Goal: Complete application form: Complete application form

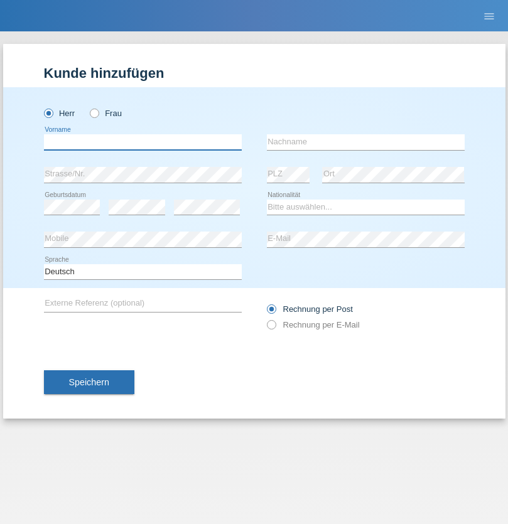
click at [142, 142] on input "text" at bounding box center [143, 142] width 198 height 16
type input "[PERSON_NAME]"
click at [365, 142] on input "text" at bounding box center [366, 142] width 198 height 16
type input "Aldroubi"
select select "SY"
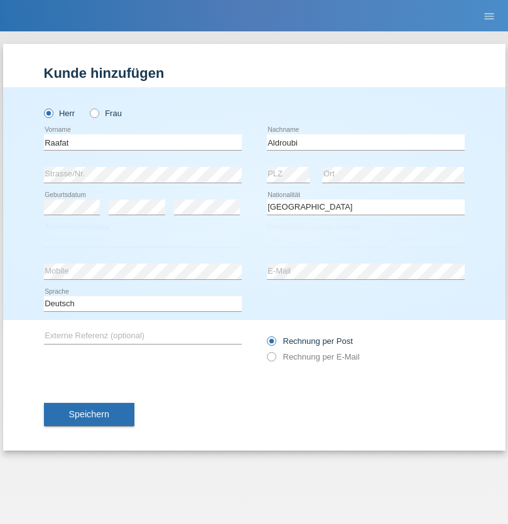
select select "C"
select select "26"
select select "01"
select select "2021"
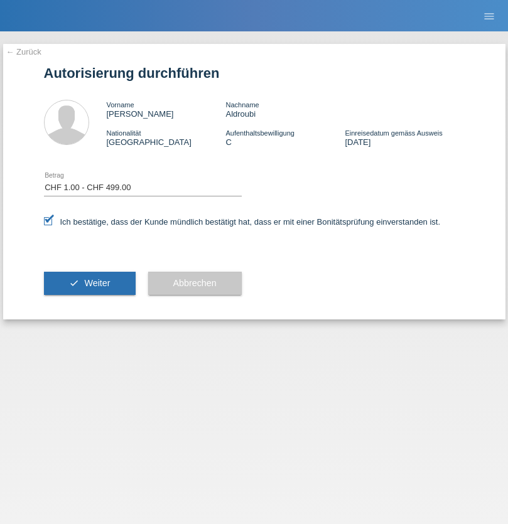
select select "1"
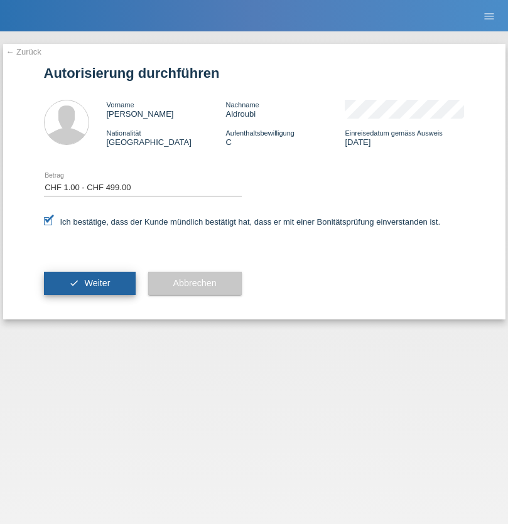
click at [89, 283] on span "Weiter" at bounding box center [97, 283] width 26 height 10
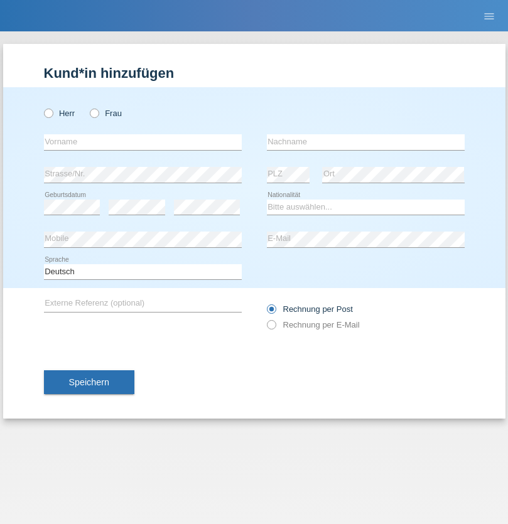
radio input "true"
click at [142, 142] on input "text" at bounding box center [143, 142] width 198 height 16
type input "[PERSON_NAME]"
click at [365, 142] on input "text" at bounding box center [366, 142] width 198 height 16
type input "jalil"
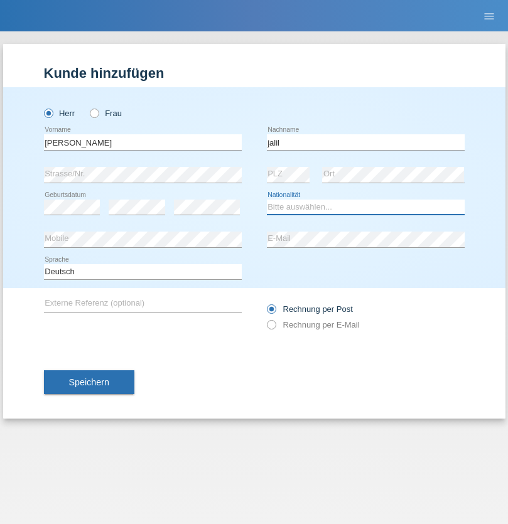
select select "MA"
select select "C"
select select "15"
select select "10"
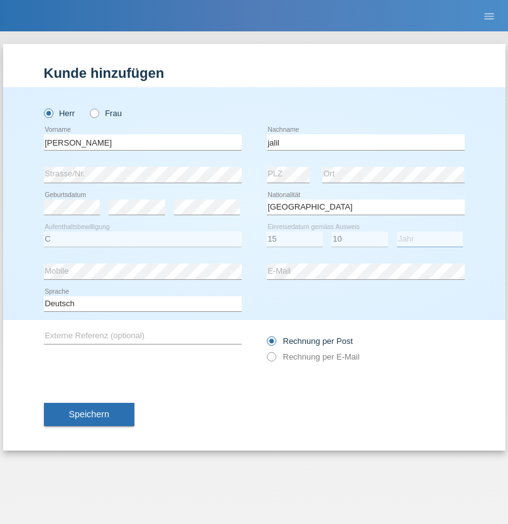
select select "2015"
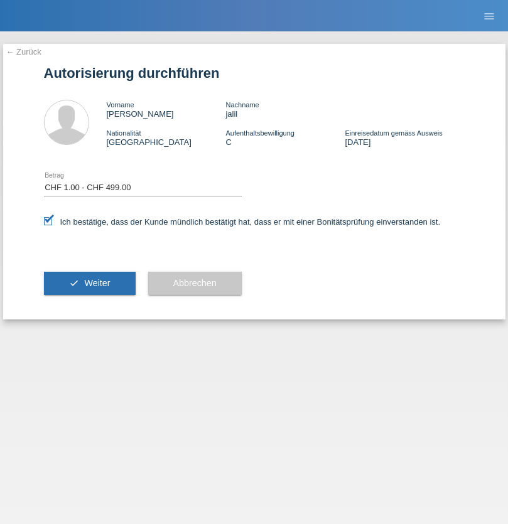
select select "1"
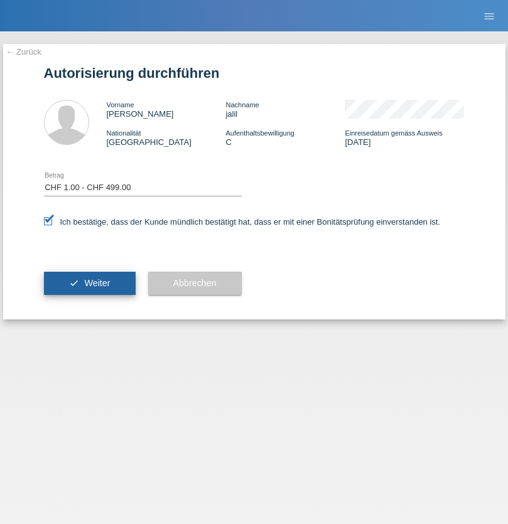
click at [89, 283] on span "Weiter" at bounding box center [97, 283] width 26 height 10
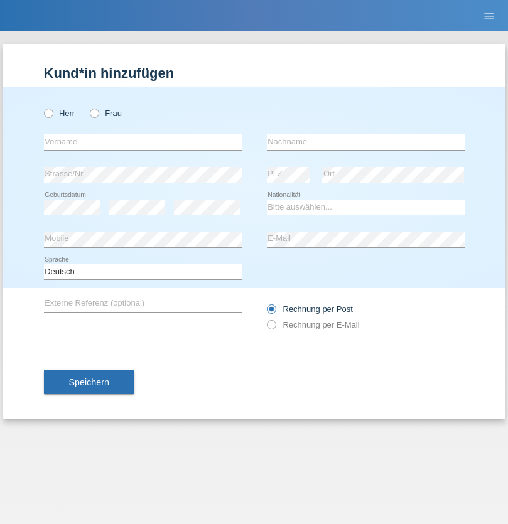
radio input "true"
click at [142, 142] on input "text" at bounding box center [143, 142] width 198 height 16
type input "Chiqo"
click at [365, 142] on input "text" at bounding box center [366, 142] width 198 height 16
type input "Bagage"
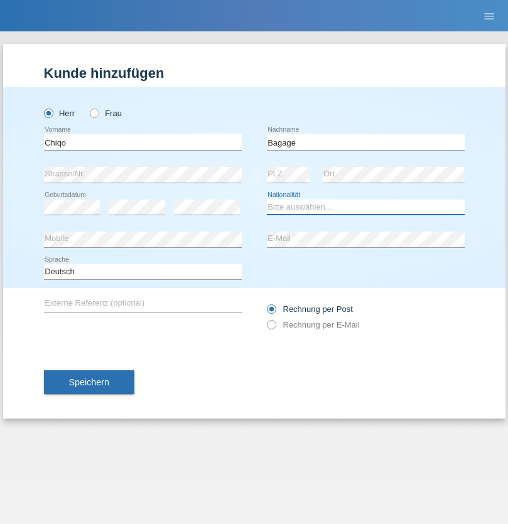
select select "CH"
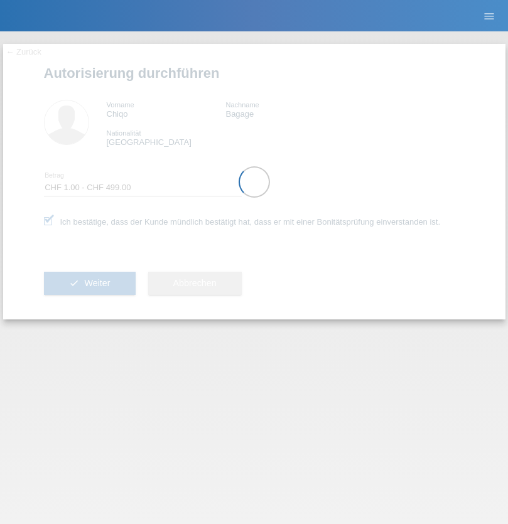
select select "1"
